Goal: Information Seeking & Learning: Learn about a topic

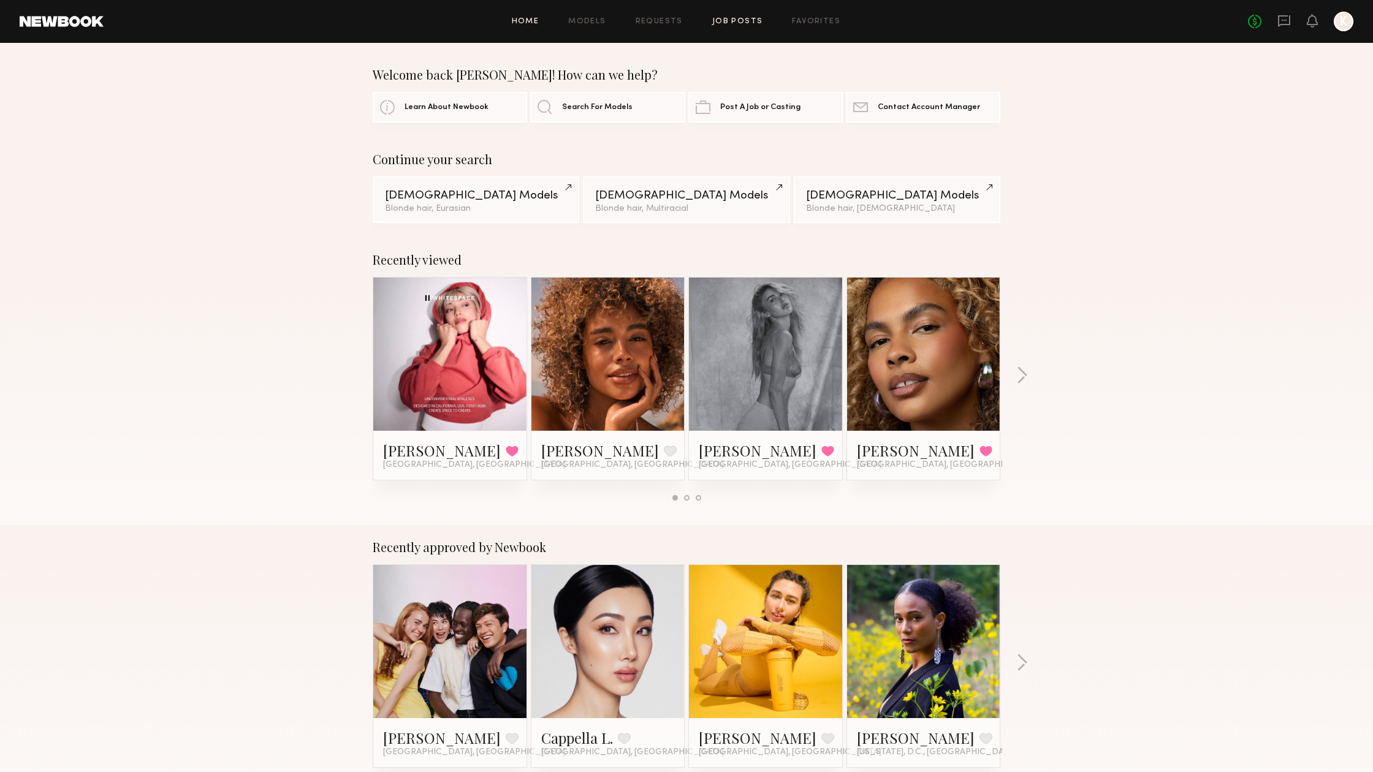
click at [748, 25] on link "Job Posts" at bounding box center [737, 22] width 51 height 8
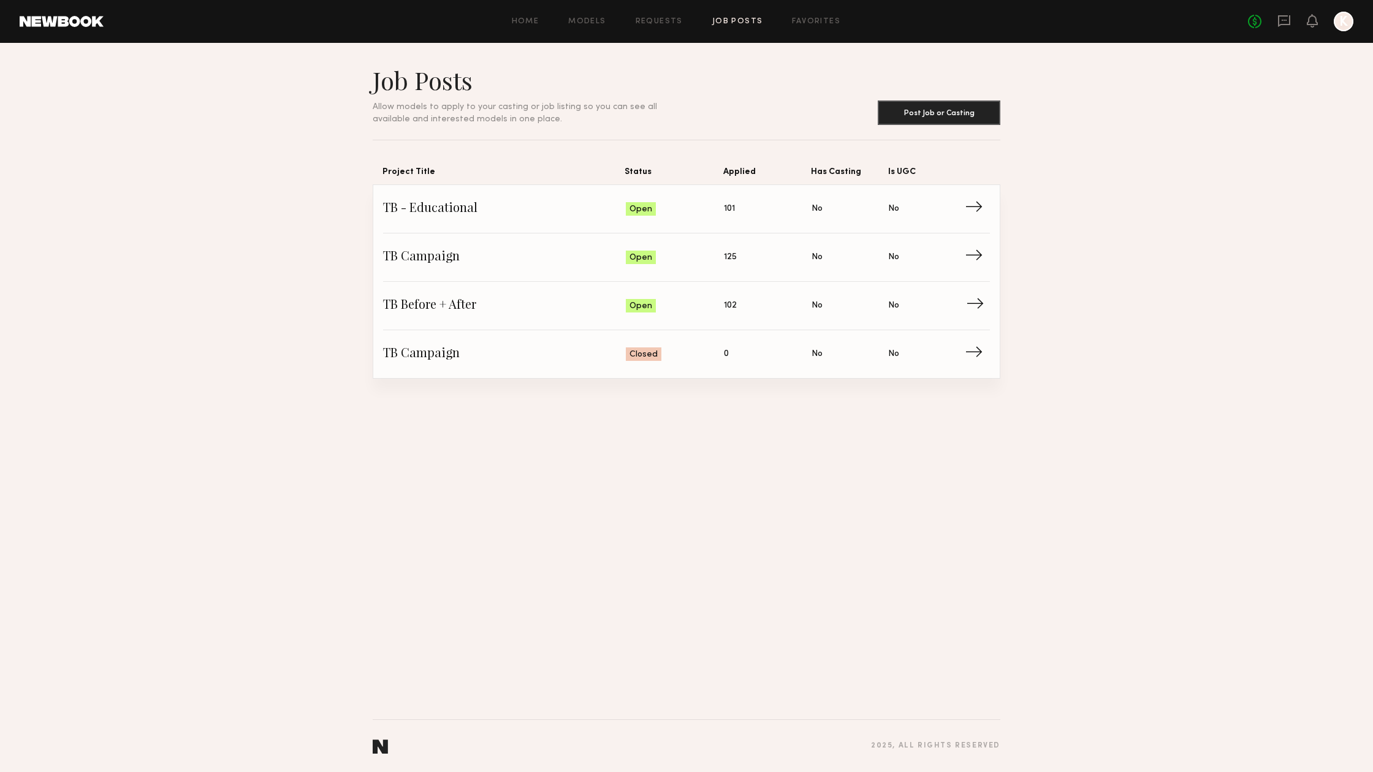
click at [977, 305] on span "→" at bounding box center [978, 306] width 25 height 18
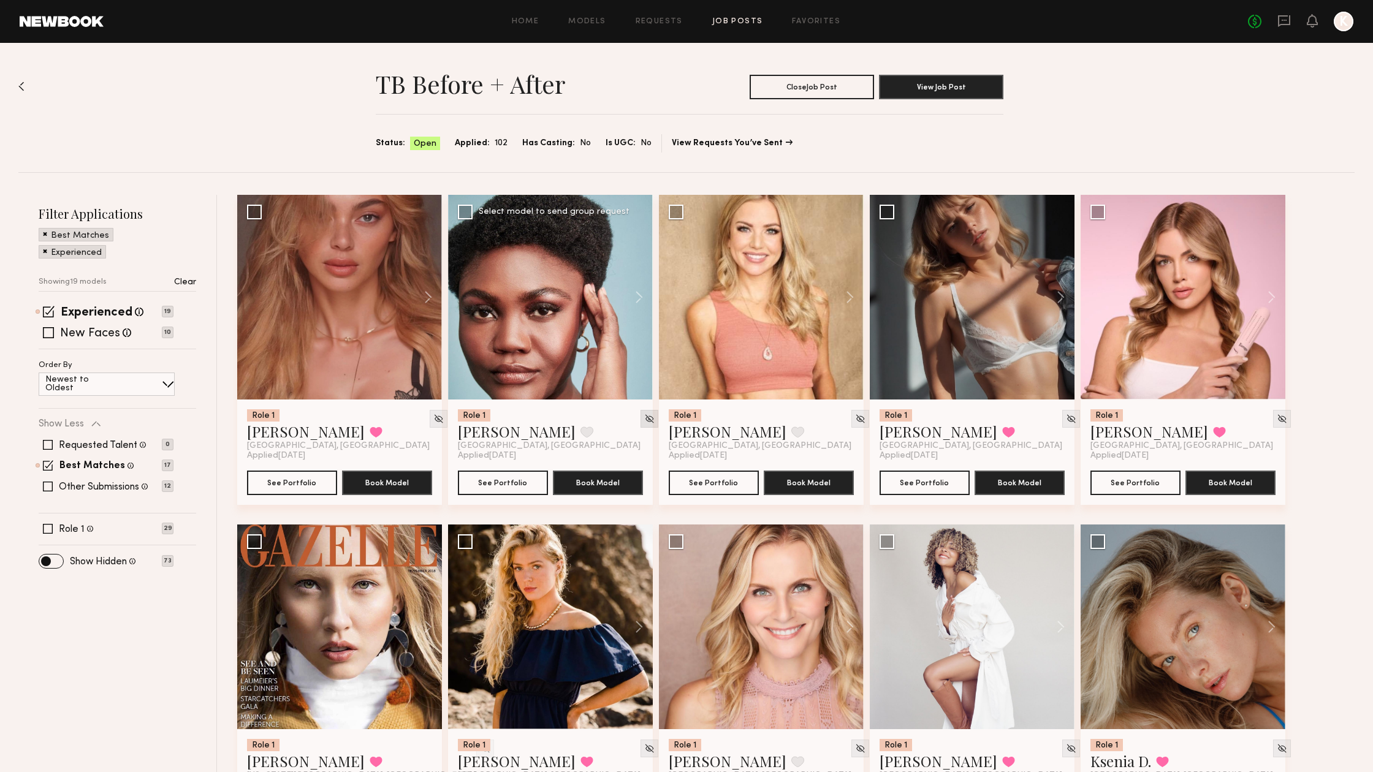
click at [644, 421] on img at bounding box center [649, 419] width 10 height 10
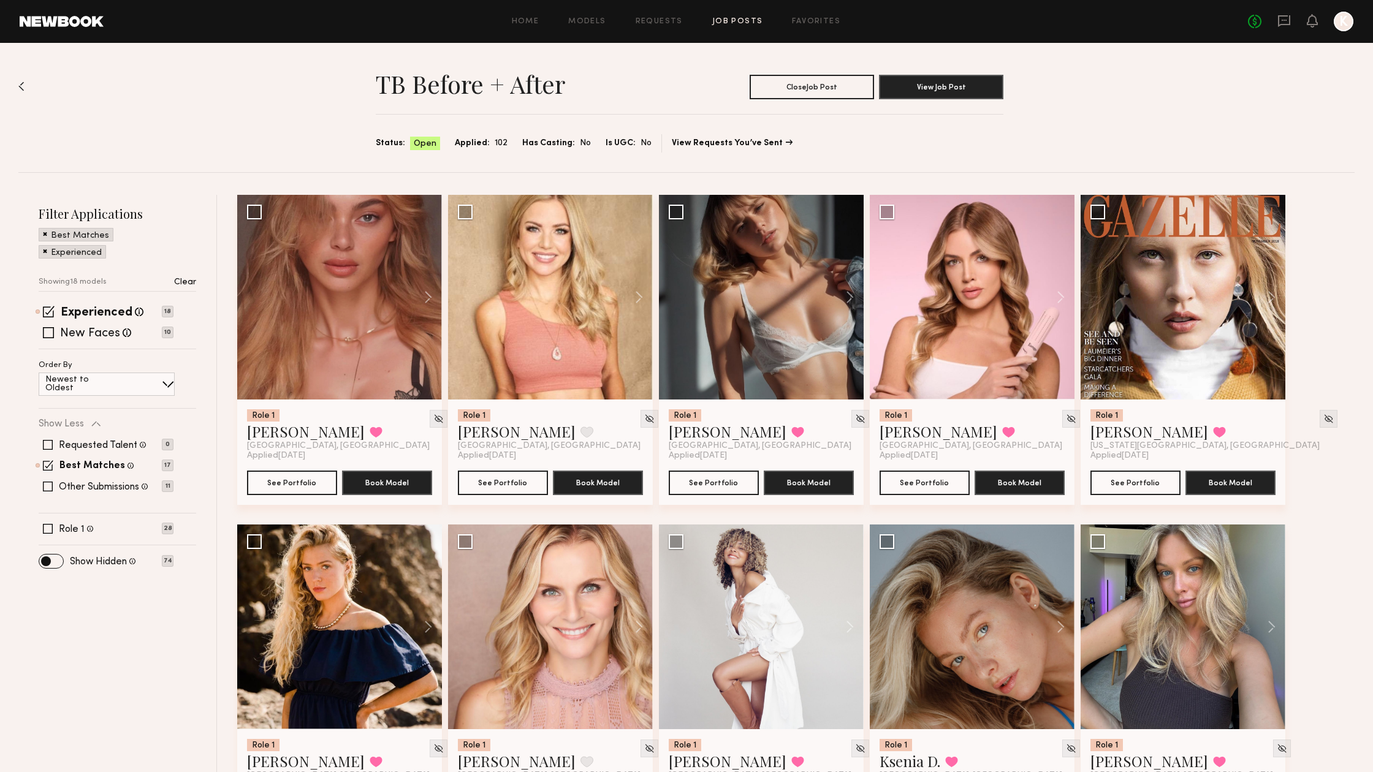
click at [721, 21] on link "Job Posts" at bounding box center [737, 22] width 51 height 8
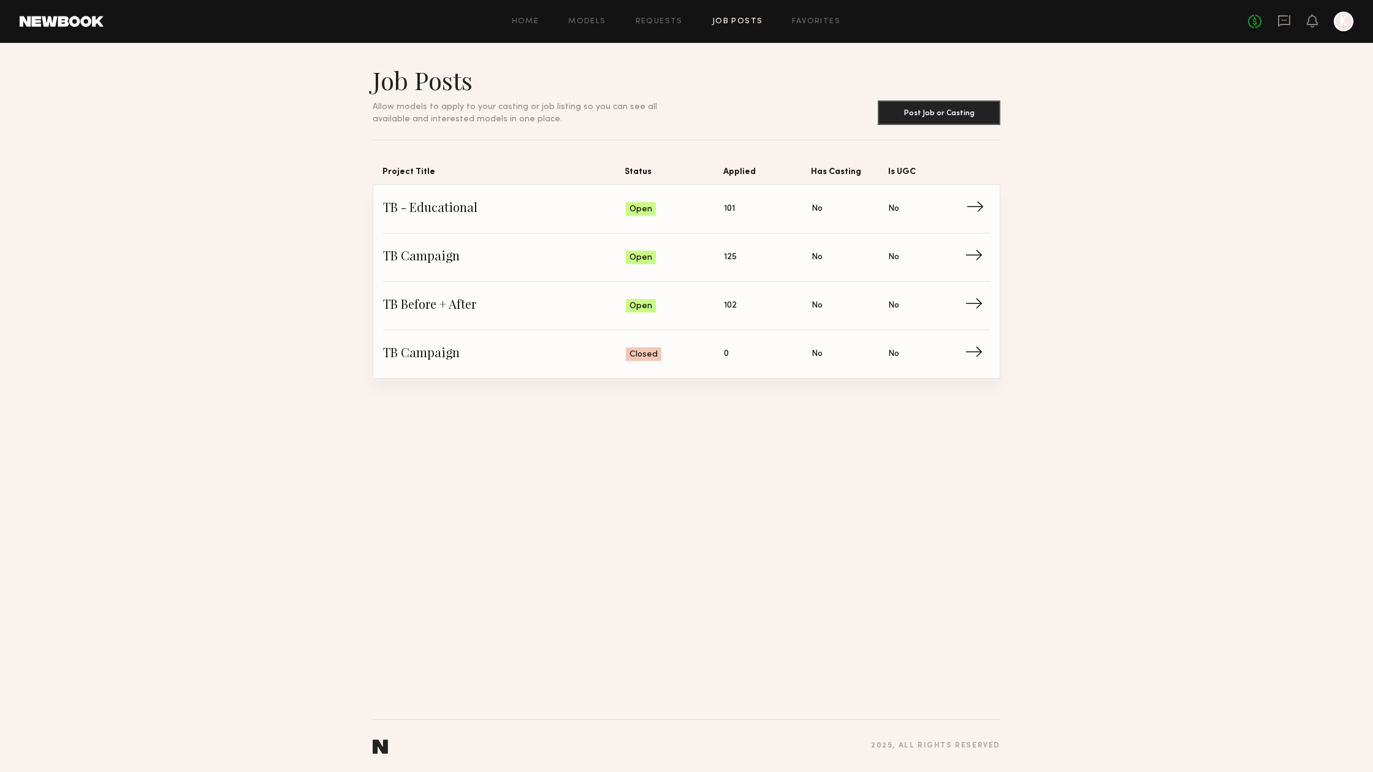
click at [964, 209] on span "Is UGC: No" at bounding box center [926, 209] width 77 height 18
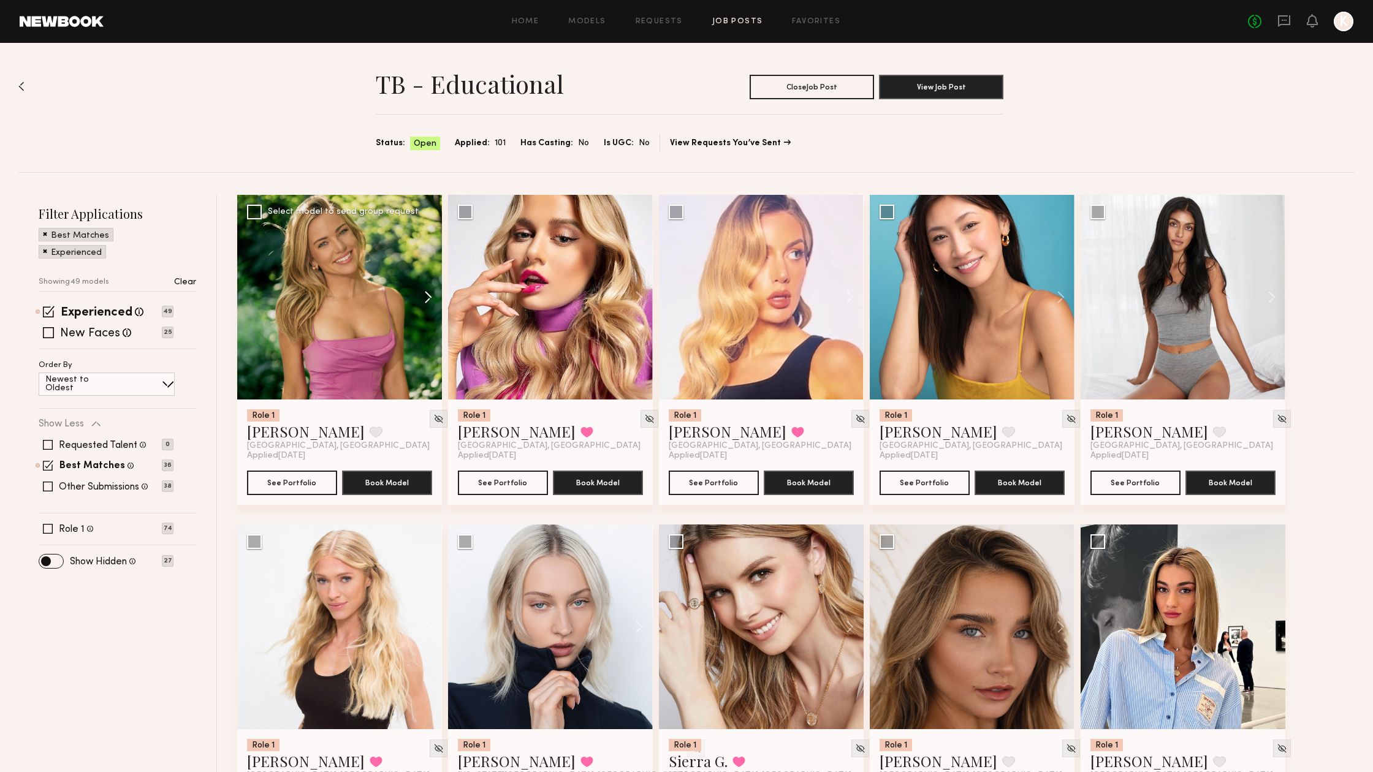
click at [432, 295] on button at bounding box center [422, 297] width 39 height 205
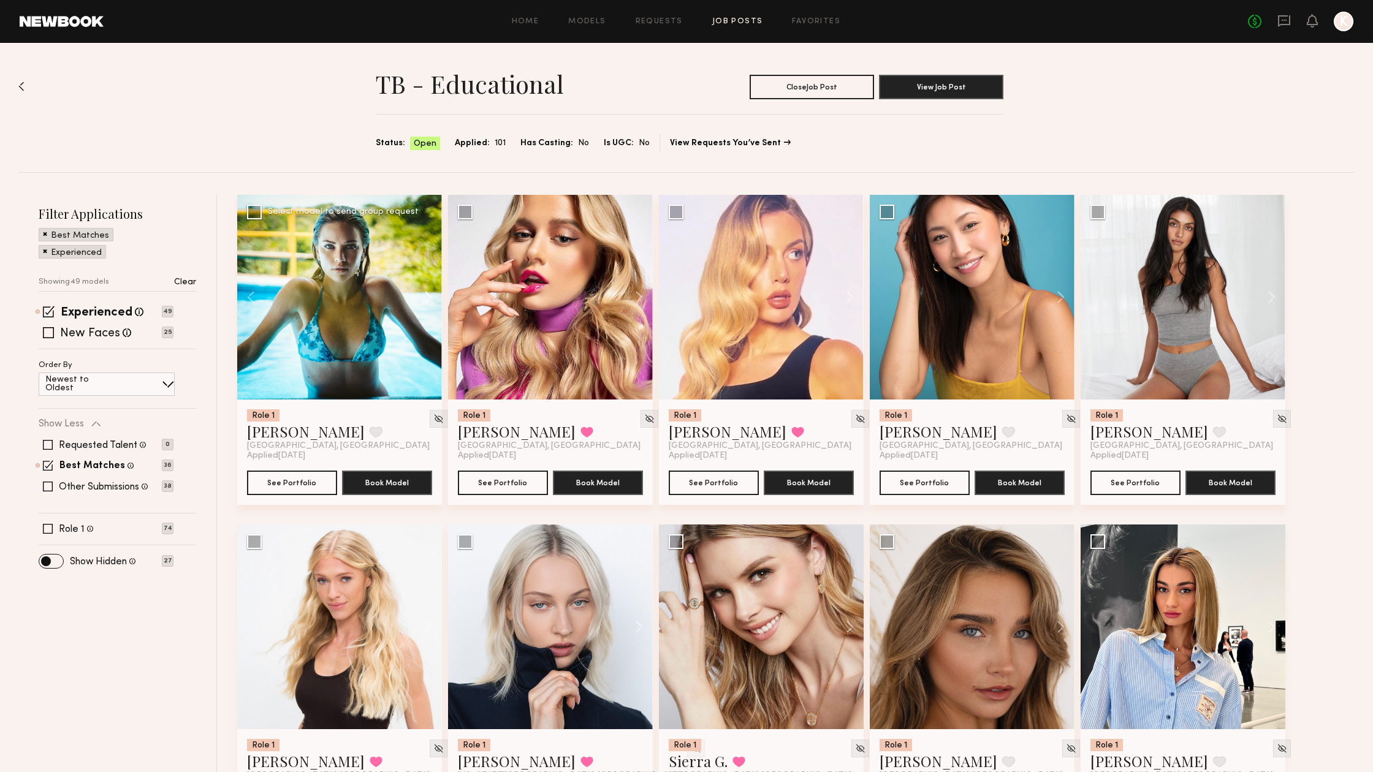
click at [432, 295] on button at bounding box center [422, 297] width 39 height 205
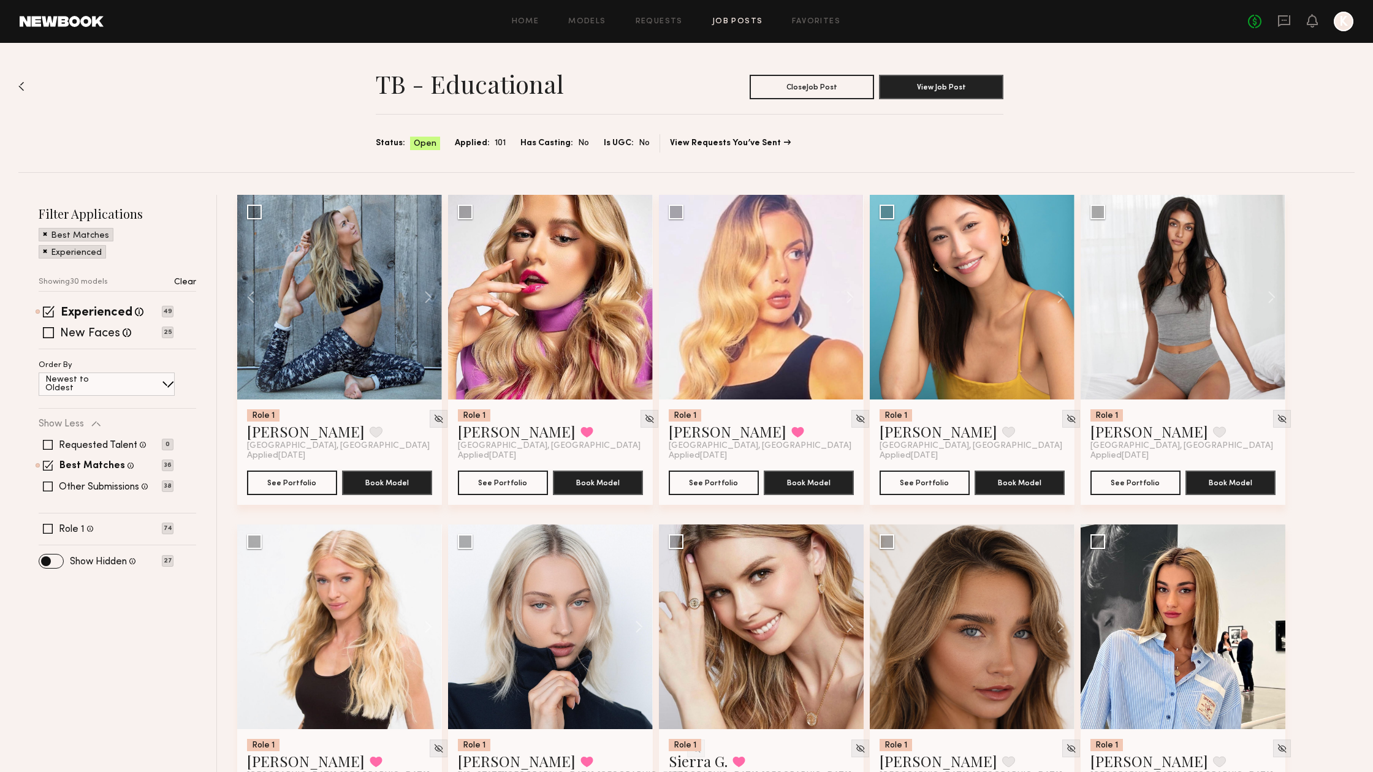
click at [721, 23] on link "Job Posts" at bounding box center [737, 22] width 51 height 8
